Goal: Information Seeking & Learning: Learn about a topic

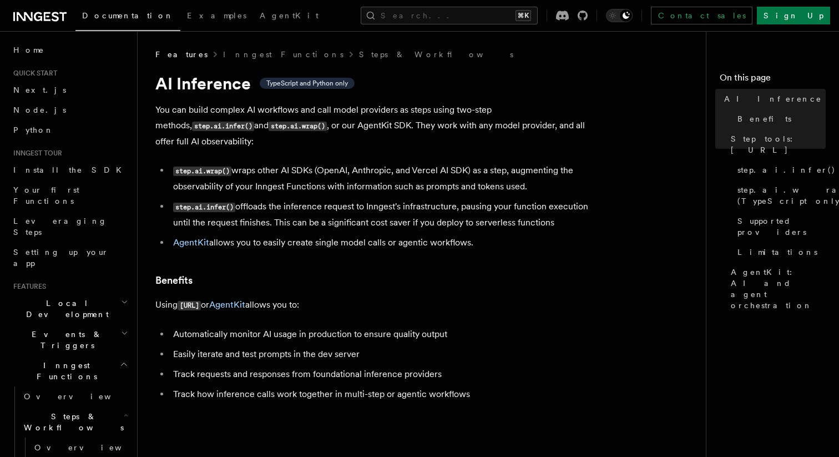
click at [312, 170] on li "step.ai.wrap() wraps other AI SDKs (OpenAI, Anthropic, and Vercel AI SDK) as a …" at bounding box center [384, 179] width 429 height 32
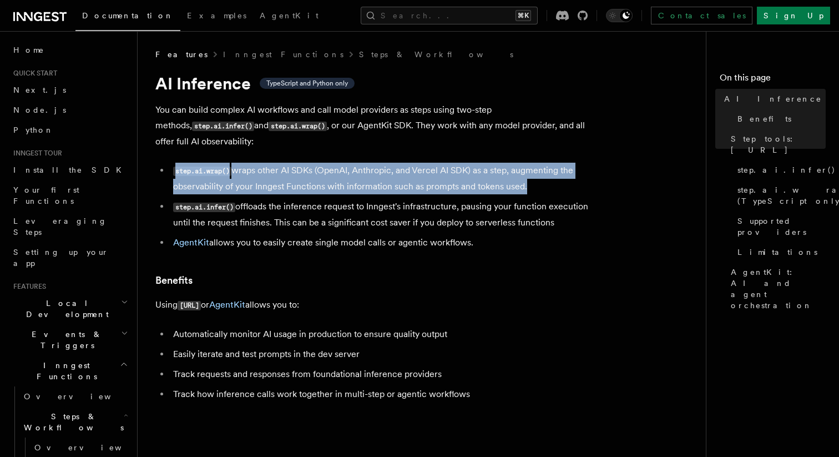
click at [312, 170] on li "step.ai.wrap() wraps other AI SDKs (OpenAI, Anthropic, and Vercel AI SDK) as a …" at bounding box center [384, 179] width 429 height 32
click at [316, 171] on li "step.ai.wrap() wraps other AI SDKs (OpenAI, Anthropic, and Vercel AI SDK) as a …" at bounding box center [384, 179] width 429 height 32
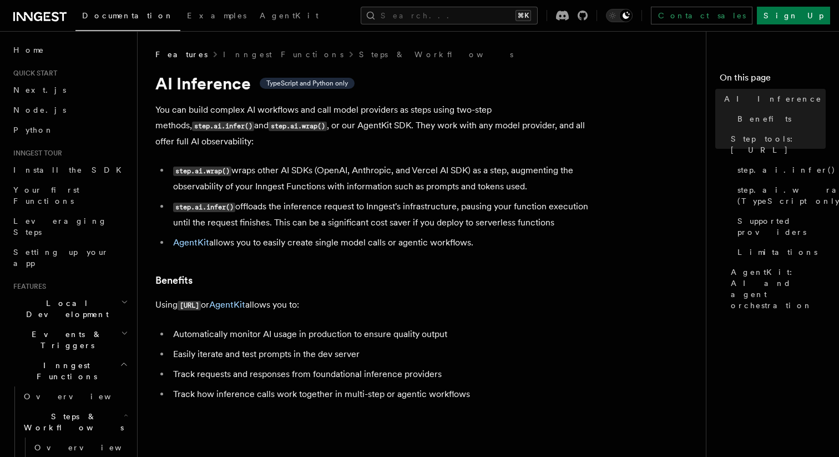
click at [432, 208] on li "step.ai.infer() offloads the inference request to Inngest's infrastructure, pau…" at bounding box center [384, 215] width 429 height 32
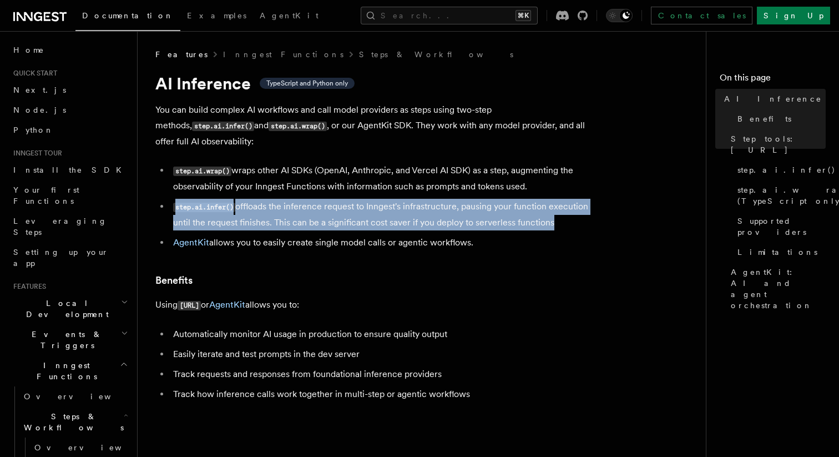
click at [432, 208] on li "step.ai.infer() offloads the inference request to Inngest's infrastructure, pau…" at bounding box center [384, 215] width 429 height 32
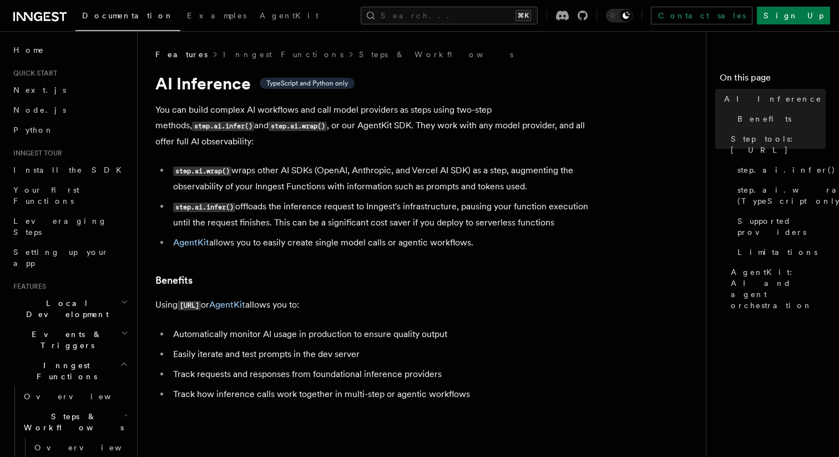
click at [269, 207] on li "step.ai.infer() offloads the inference request to Inngest's infrastructure, pau…" at bounding box center [384, 215] width 429 height 32
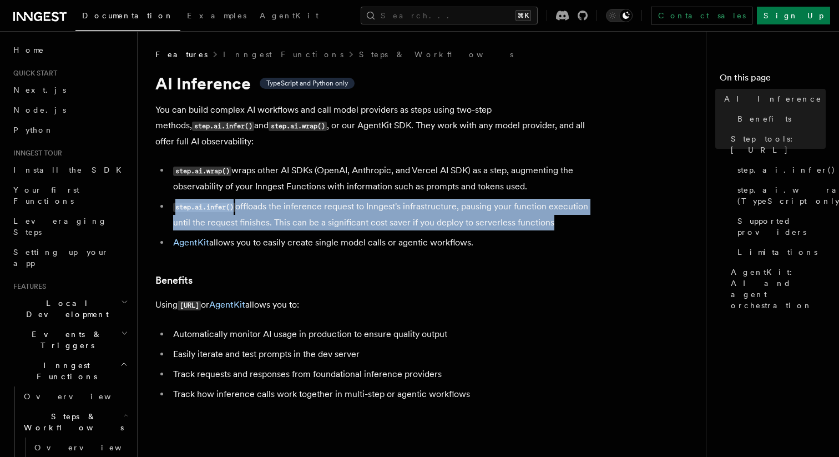
click at [269, 207] on li "step.ai.infer() offloads the inference request to Inngest's infrastructure, pau…" at bounding box center [384, 215] width 429 height 32
click at [277, 207] on li "step.ai.infer() offloads the inference request to Inngest's infrastructure, pau…" at bounding box center [384, 215] width 429 height 32
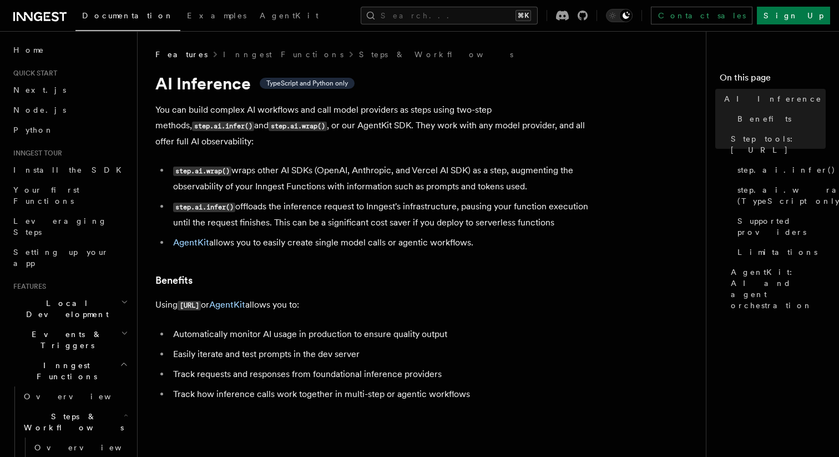
click at [257, 235] on li "AgentKit allows you to easily create single model calls or agentic workflows." at bounding box center [384, 243] width 429 height 16
click at [274, 235] on li "AgentKit allows you to easily create single model calls or agentic workflows." at bounding box center [384, 243] width 429 height 16
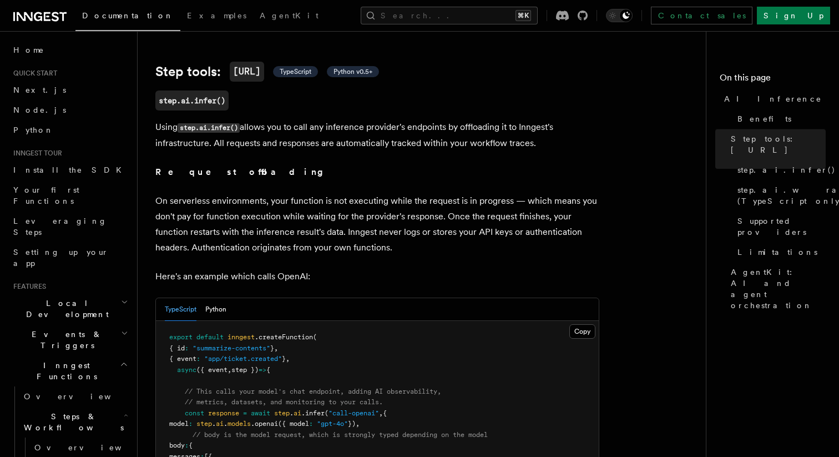
scroll to position [399, 0]
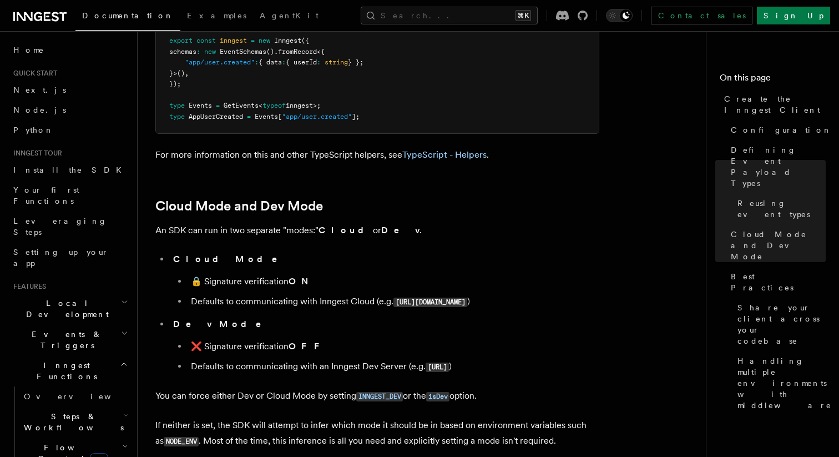
scroll to position [1743, 0]
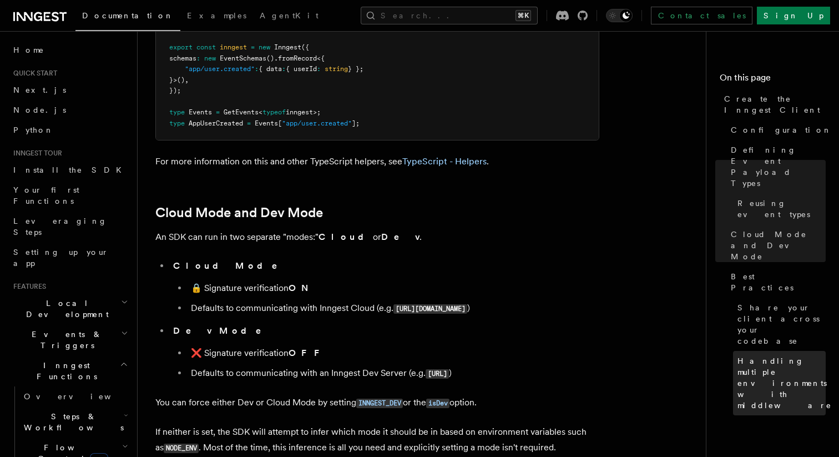
click at [787, 355] on span "Handling multiple environments with middleware" at bounding box center [784, 382] width 94 height 55
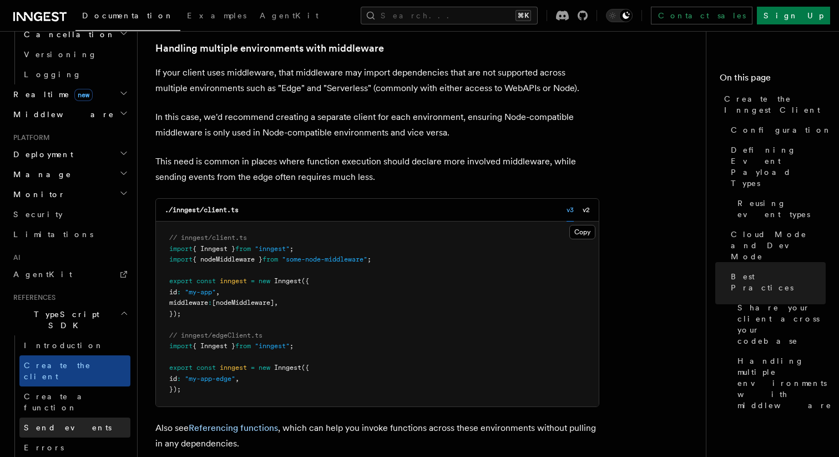
scroll to position [476, 0]
click at [62, 416] on link "Send events" at bounding box center [74, 426] width 111 height 20
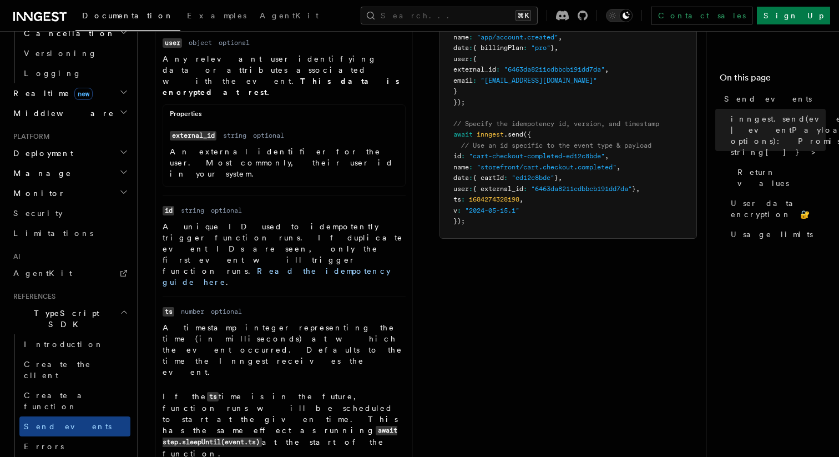
scroll to position [694, 0]
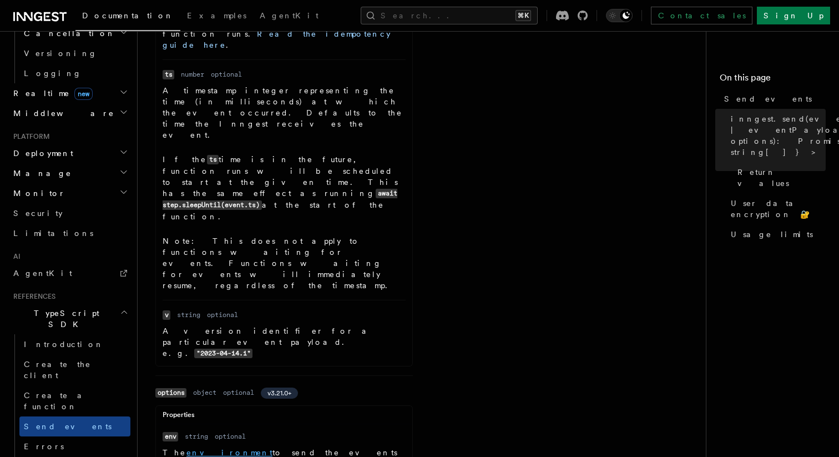
scroll to position [874, 0]
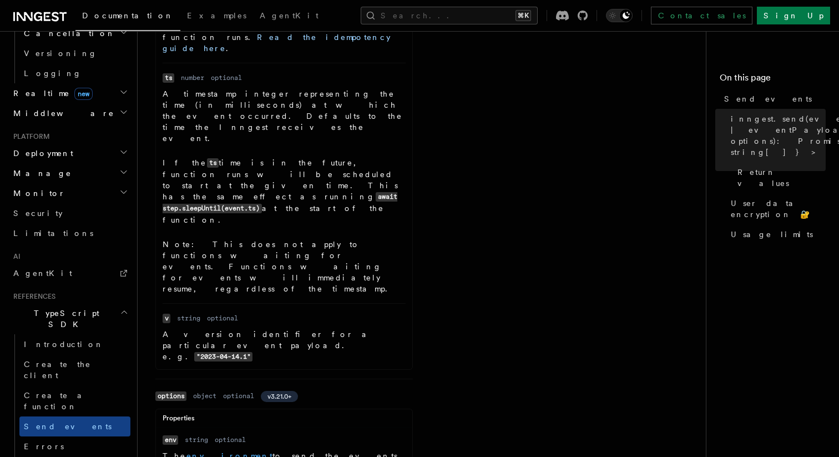
click at [204, 451] on link "environment" at bounding box center [229, 455] width 86 height 9
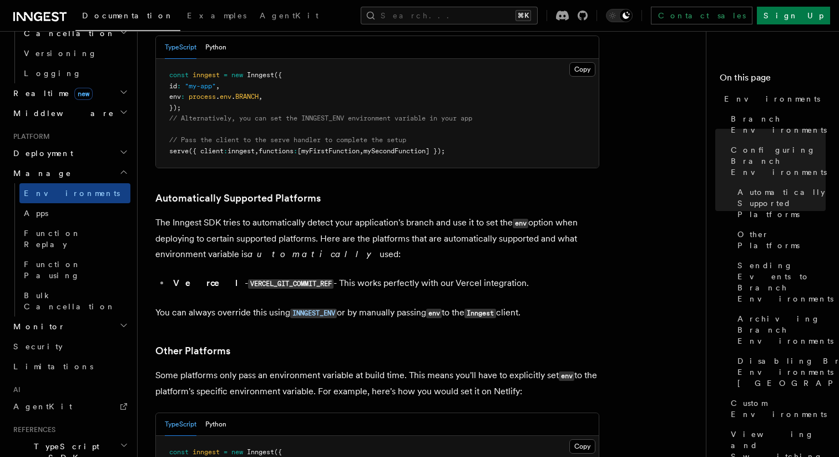
scroll to position [1204, 0]
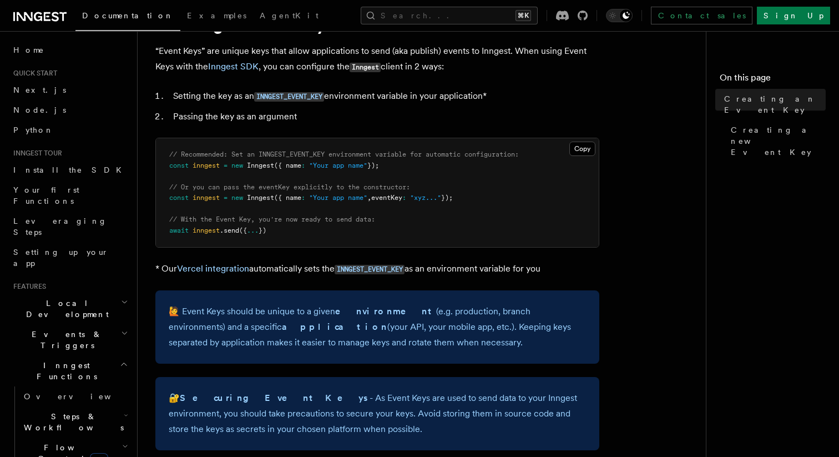
scroll to position [52, 0]
